Goal: Task Accomplishment & Management: Use online tool/utility

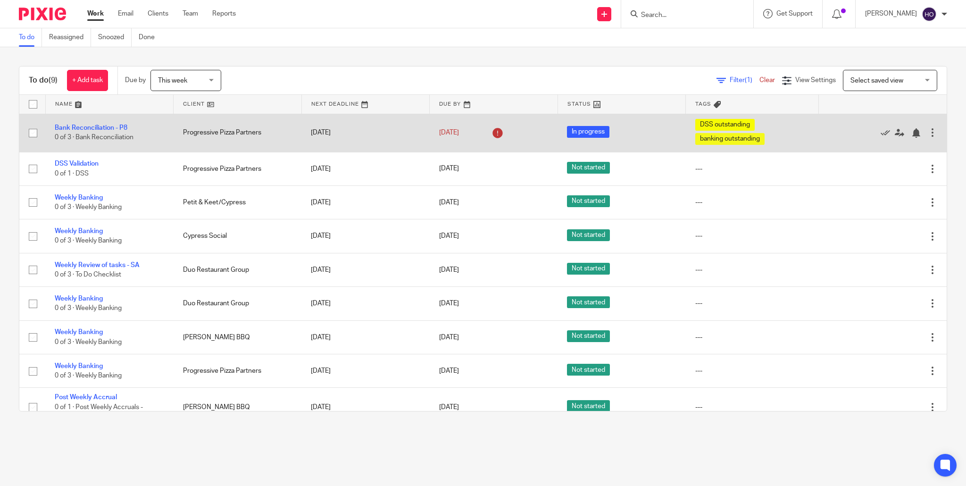
click at [34, 134] on input "checkbox" at bounding box center [33, 133] width 18 height 18
checkbox input "true"
click at [99, 126] on link "Bank Reconciliation - P8" at bounding box center [91, 128] width 73 height 7
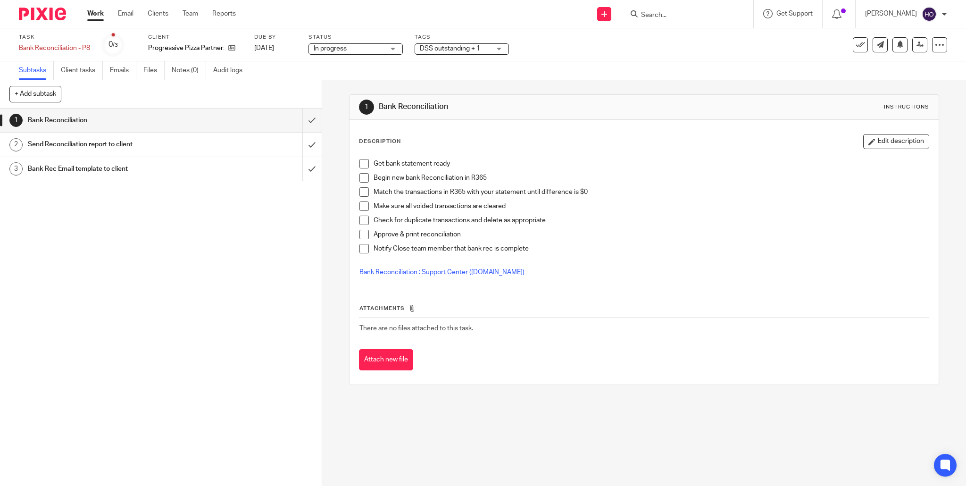
click at [391, 49] on div "In progress In progress" at bounding box center [355, 48] width 94 height 11
click at [371, 64] on li "Not started" at bounding box center [355, 64] width 93 height 19
click at [499, 47] on div "DSS outstanding + 1" at bounding box center [462, 48] width 94 height 11
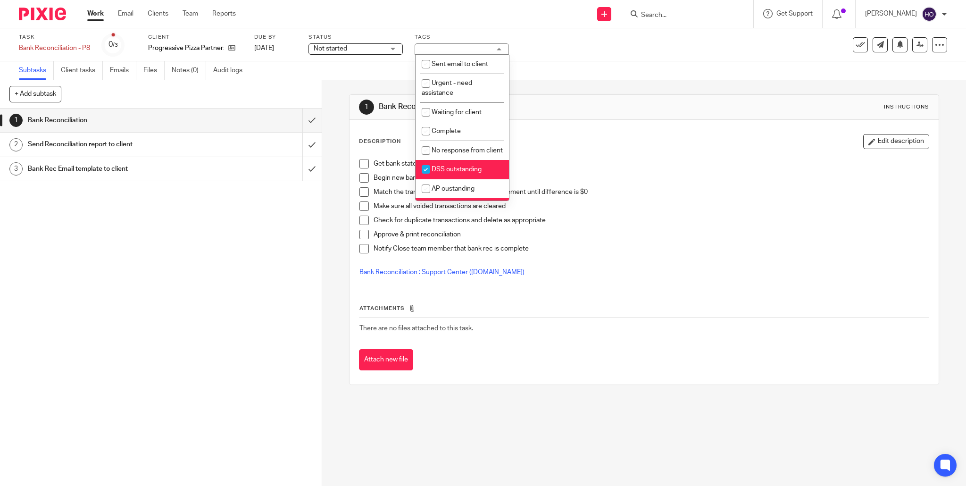
click at [425, 170] on input "checkbox" at bounding box center [426, 169] width 18 height 18
checkbox input "false"
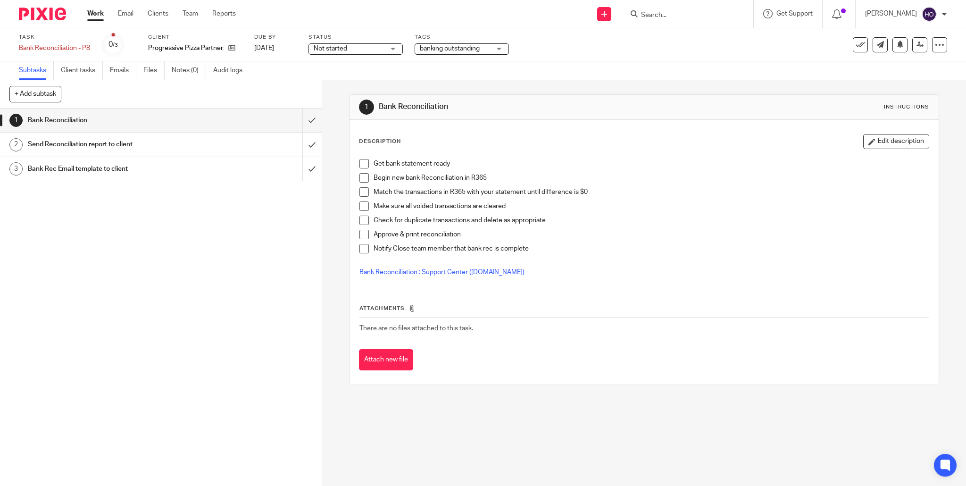
click at [544, 70] on div "Subtasks Client tasks Emails Files Notes (0) Audit logs" at bounding box center [483, 70] width 966 height 19
click at [499, 48] on div "banking outstanding" at bounding box center [462, 48] width 94 height 11
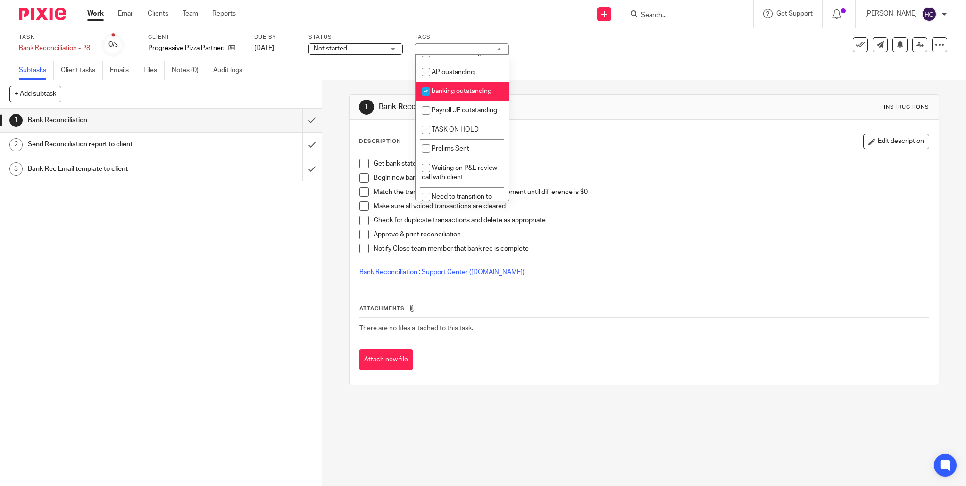
scroll to position [118, 0]
click at [424, 93] on input "checkbox" at bounding box center [426, 90] width 18 height 18
checkbox input "false"
click at [589, 74] on div "Subtasks Client tasks Emails Files Notes (0) Audit logs" at bounding box center [483, 70] width 966 height 19
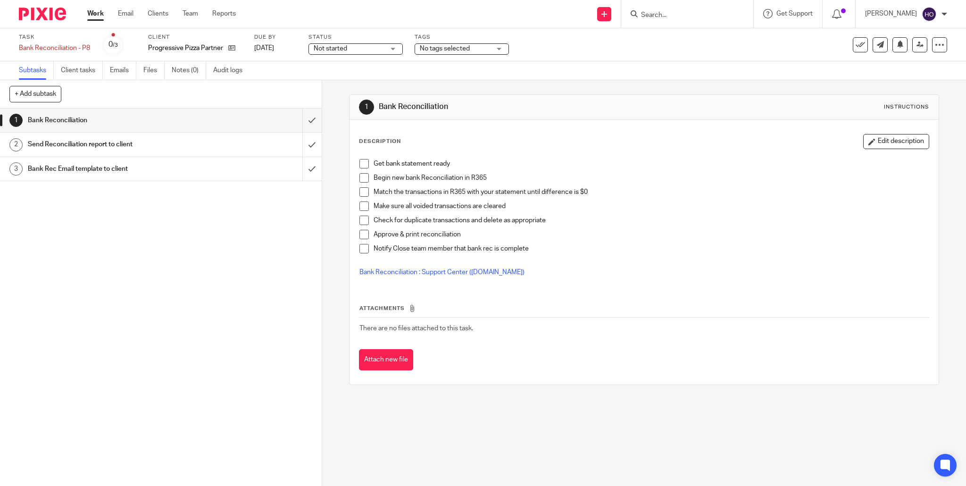
click at [91, 12] on link "Work" at bounding box center [95, 13] width 17 height 9
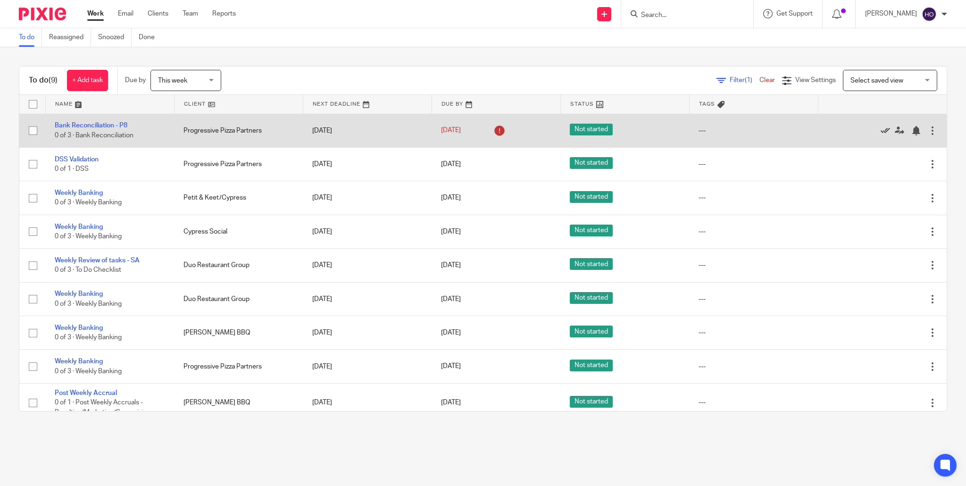
click at [886, 130] on icon at bounding box center [885, 130] width 9 height 9
